Goal: Find specific page/section: Find specific page/section

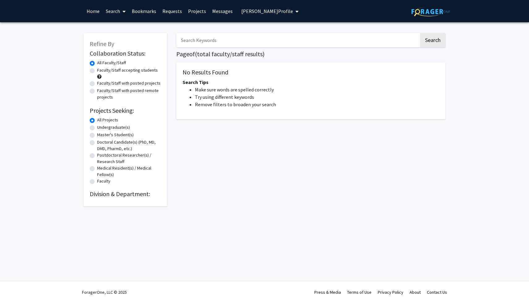
radio input "false"
radio input "true"
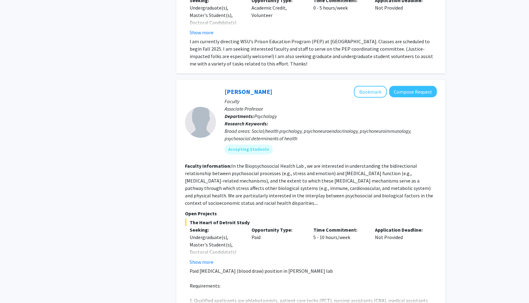
scroll to position [2479, 0]
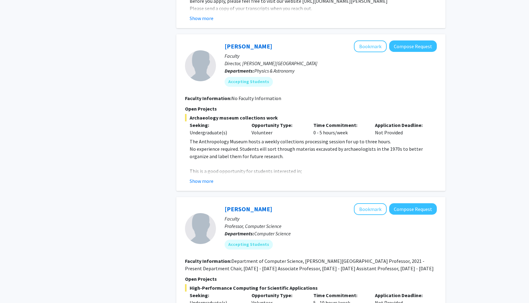
scroll to position [1705, 0]
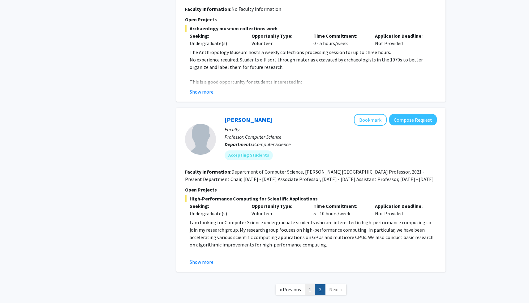
click at [307, 284] on link "1" at bounding box center [310, 289] width 11 height 11
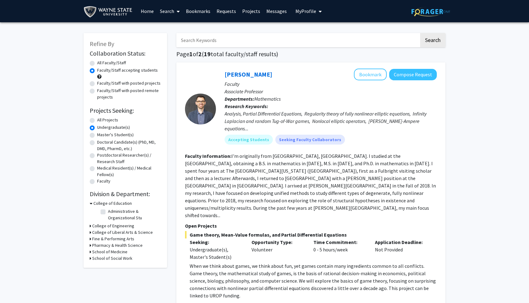
drag, startPoint x: 175, startPoint y: 52, endPoint x: 293, endPoint y: 56, distance: 117.2
click at [286, 55] on h1 "Page 1 of 2 ( 19 total faculty/staff results)" at bounding box center [310, 53] width 269 height 7
drag, startPoint x: 283, startPoint y: 55, endPoint x: 173, endPoint y: 50, distance: 110.2
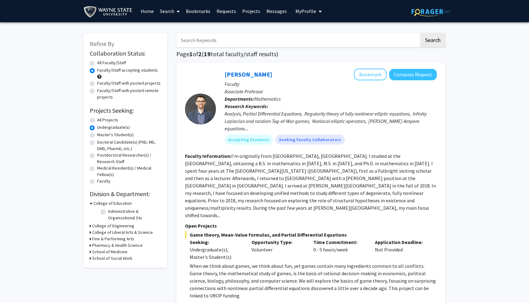
drag, startPoint x: 176, startPoint y: 53, endPoint x: 281, endPoint y: 56, distance: 104.8
click at [281, 56] on h1 "Page 1 of 2 ( 19 total faculty/staff results)" at bounding box center [310, 53] width 269 height 7
drag, startPoint x: 279, startPoint y: 54, endPoint x: 173, endPoint y: 49, distance: 106.2
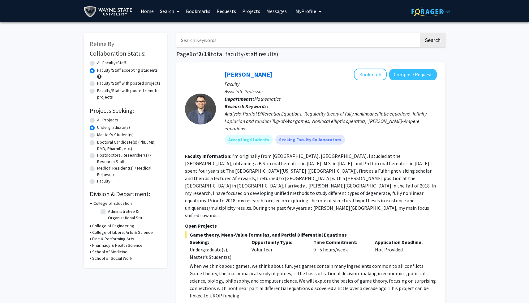
click at [177, 54] on h1 "Page 1 of 2 ( 19 total faculty/staff results)" at bounding box center [310, 53] width 269 height 7
click at [176, 54] on h1 "Page 1 of 2 ( 19 total faculty/staff results)" at bounding box center [310, 53] width 269 height 7
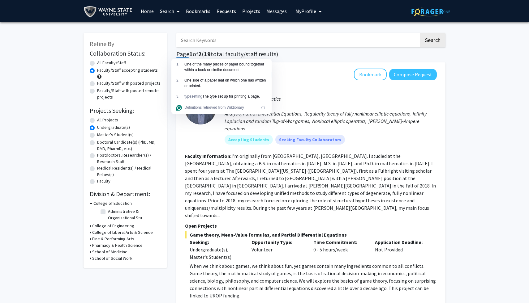
click at [197, 78] on div "One side of a paper leaf on which one has written or printed." at bounding box center [225, 83] width 82 height 11
click at [275, 62] on div "[PERSON_NAME] Bookmark Compose Request Faculty Associate Professor Departments:…" at bounding box center [310, 183] width 269 height 243
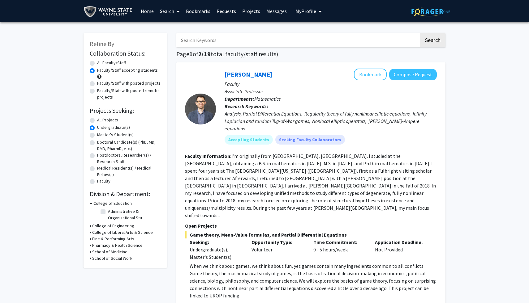
click at [275, 53] on h1 "Page 1 of 2 ( 19 total faculty/staff results)" at bounding box center [310, 53] width 269 height 7
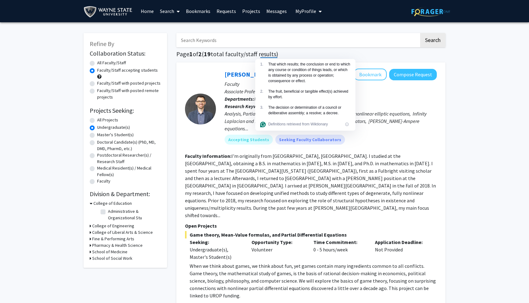
click at [288, 54] on h1 "Page 1 of 2 ( 19 total faculty/staff results)" at bounding box center [310, 53] width 269 height 7
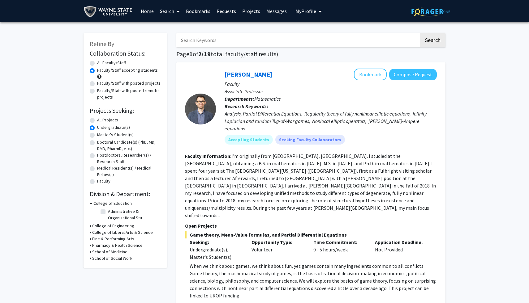
click at [222, 43] on input "Search Keywords" at bounding box center [297, 40] width 243 height 14
